Goal: Task Accomplishment & Management: Manage account settings

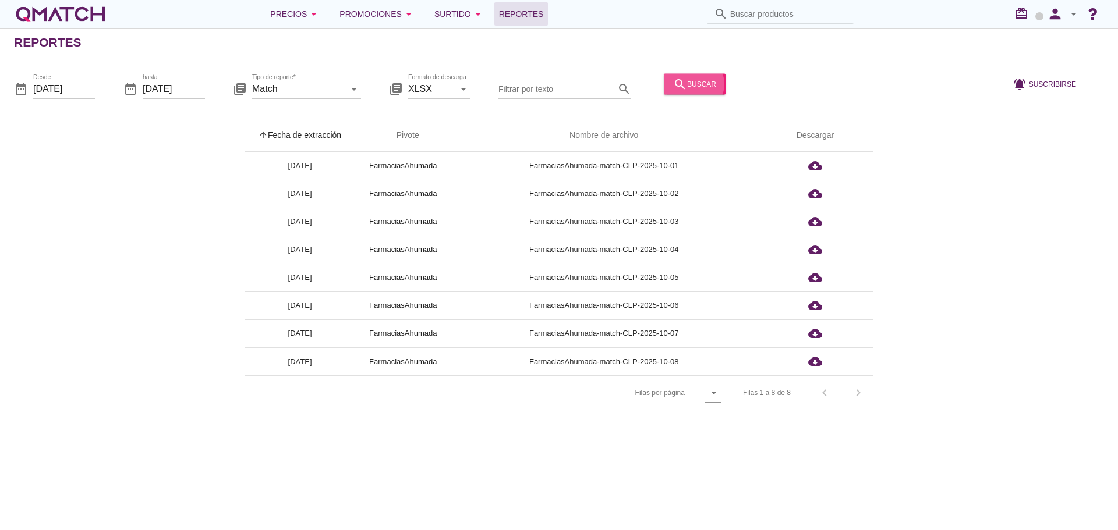
click at [684, 88] on div "search buscar" at bounding box center [694, 84] width 43 height 14
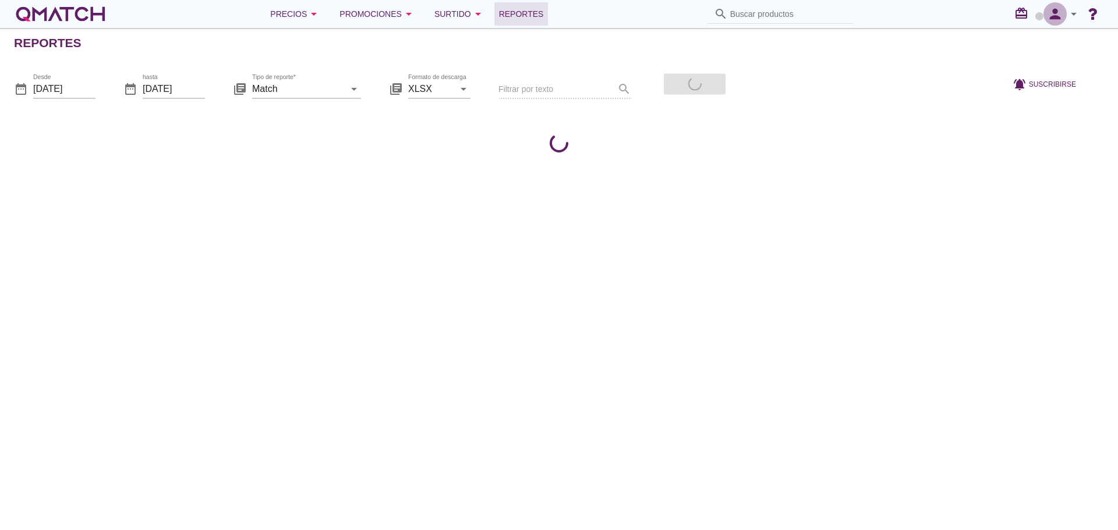
click at [1053, 15] on icon "person" at bounding box center [1054, 14] width 23 height 16
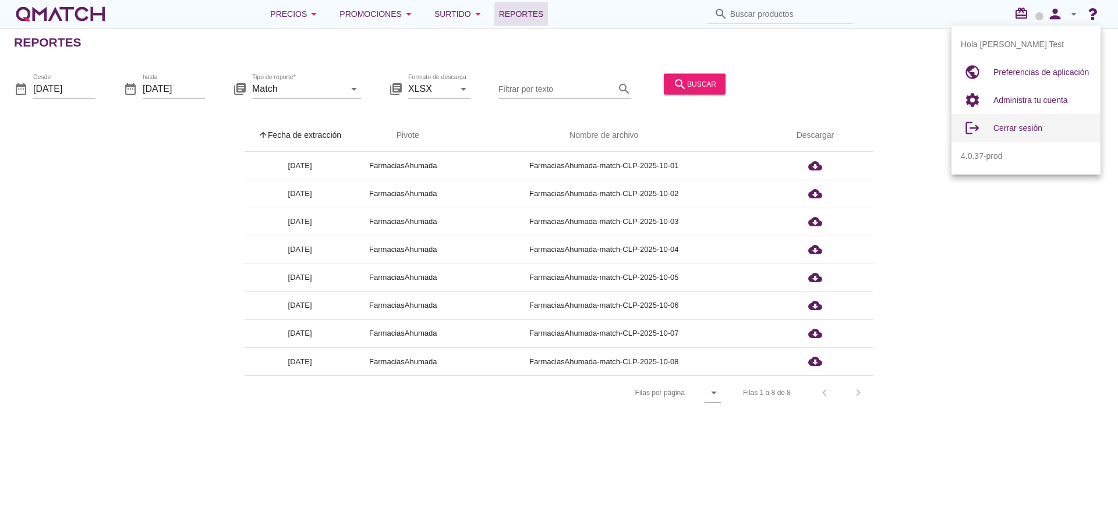
click at [1023, 131] on span "Cerrar sesión" at bounding box center [1017, 127] width 49 height 9
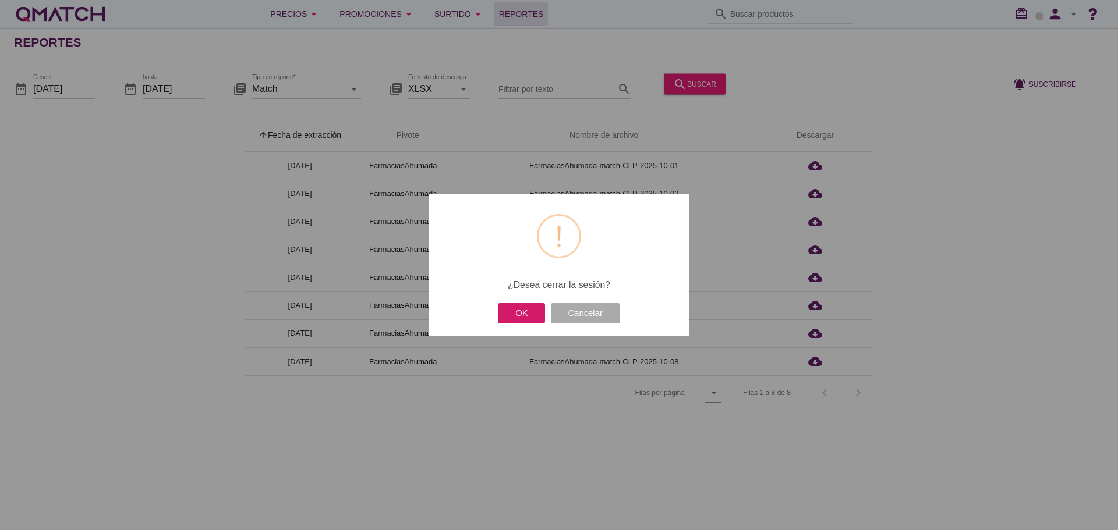
click at [531, 316] on button "OK" at bounding box center [521, 313] width 47 height 20
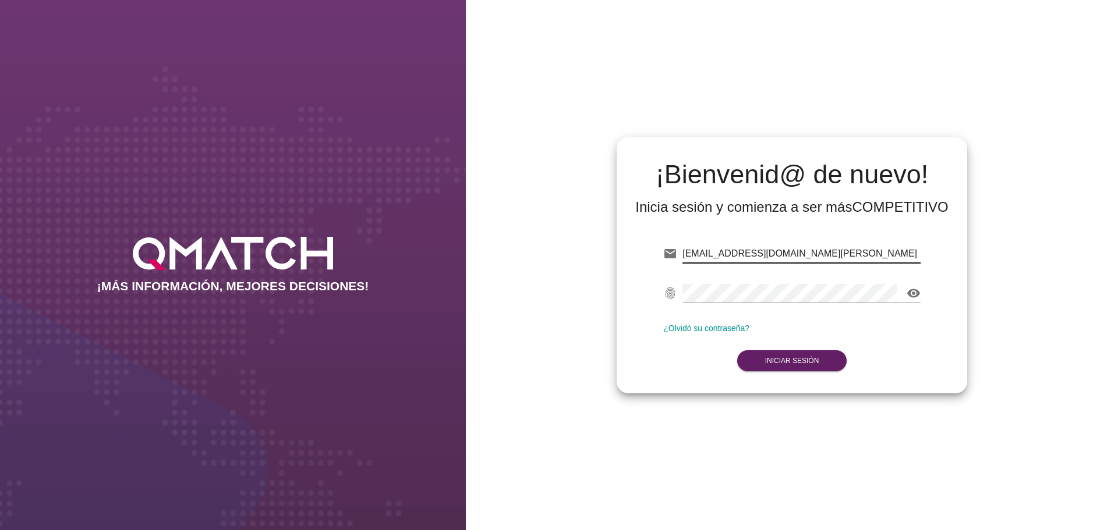
click at [771, 251] on input "test@test.ahumada.cl" at bounding box center [801, 254] width 238 height 19
type input "test@test.cencosud.com.co"
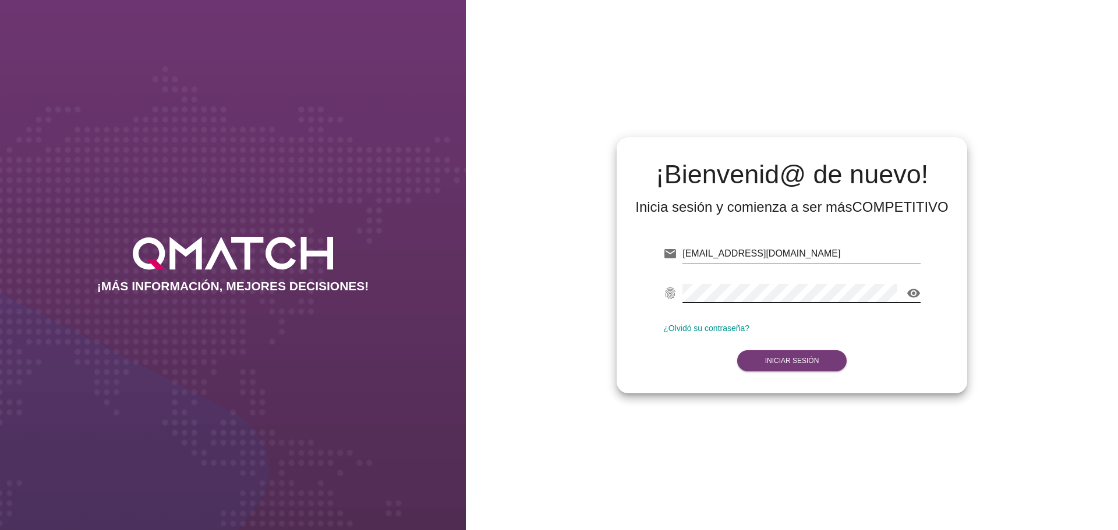
drag, startPoint x: 791, startPoint y: 369, endPoint x: 784, endPoint y: 367, distance: 7.2
click at [789, 368] on button "Iniciar Sesión" at bounding box center [792, 360] width 110 height 21
